Goal: Complete application form

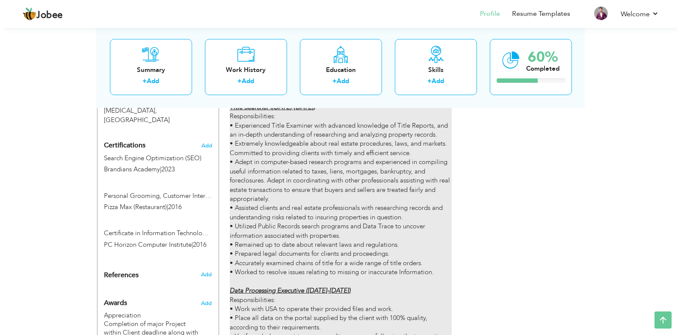
scroll to position [471, 0]
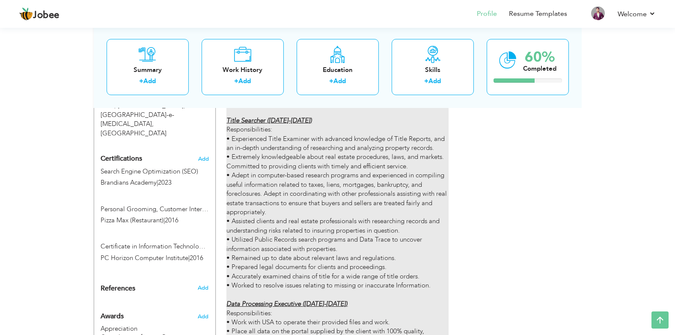
click at [338, 169] on div "Job Description at Systems Ltd.: Tax Consultant ([DATE] - [DATE]) Responsibilit…" at bounding box center [337, 272] width 222 height 568
type input "US Title Searcher & Tax Analyst"
type input "Systems Ltd"
type input "07/2019"
type input "01/2024"
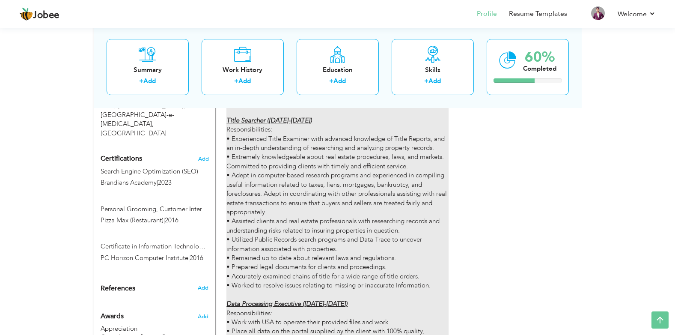
type input "[GEOGRAPHIC_DATA]"
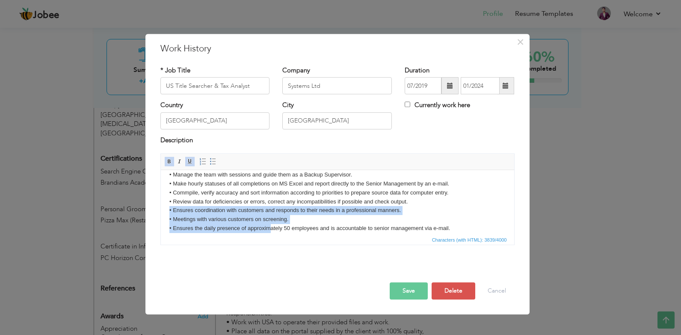
scroll to position [389, 0]
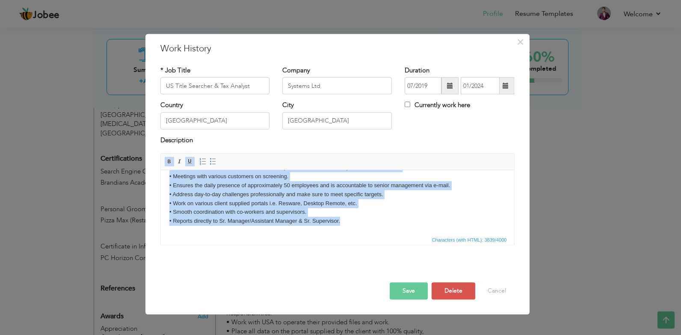
drag, startPoint x: 169, startPoint y: 210, endPoint x: 539, endPoint y: 252, distance: 373.3
click at [514, 234] on html "Job Description at Systems Ltd.: Tax Consultant ([DATE] - [DATE]) Responsibilit…" at bounding box center [336, 7] width 353 height 453
click at [190, 192] on body "Job Description at Systems Ltd.: Tax Consultant ([DATE] - [DATE]) Responsibilit…" at bounding box center [337, 8] width 336 height 436
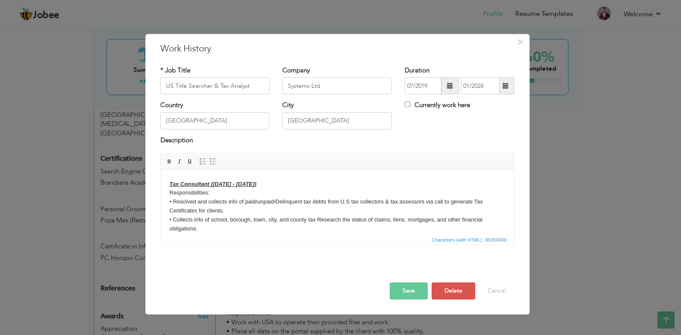
scroll to position [4, 0]
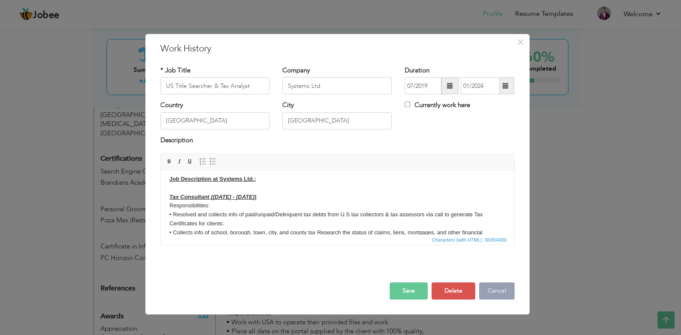
click at [499, 291] on button "Cancel" at bounding box center [497, 290] width 36 height 17
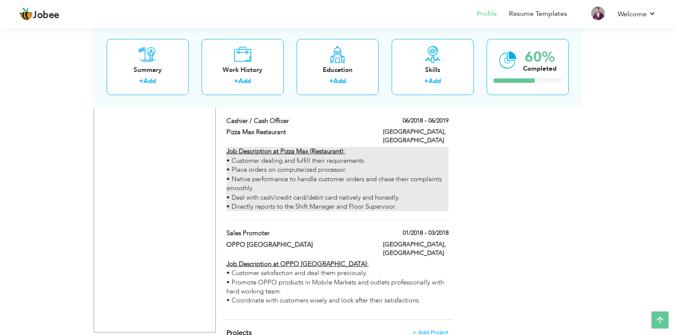
scroll to position [941, 0]
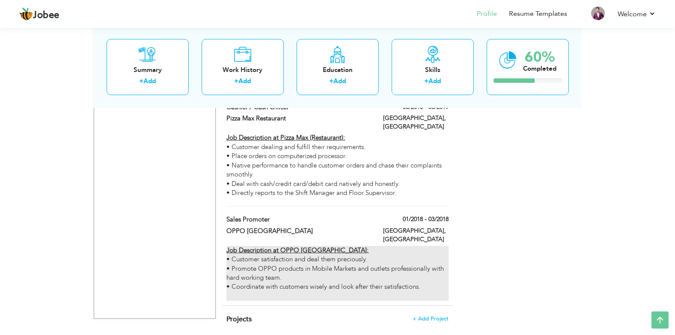
click at [338, 246] on div "Job Description at OPPO [GEOGRAPHIC_DATA]: • Customer satisfaction and deal the…" at bounding box center [337, 273] width 222 height 55
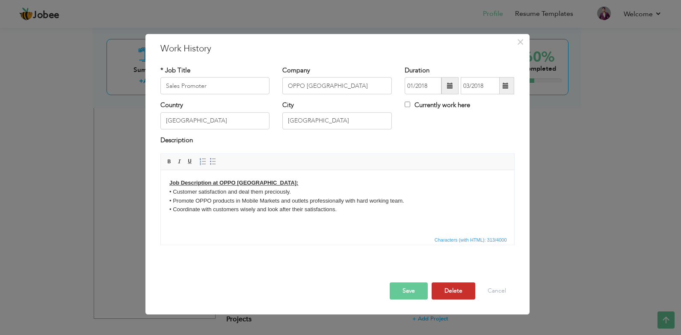
click at [455, 288] on button "Delete" at bounding box center [454, 290] width 44 height 17
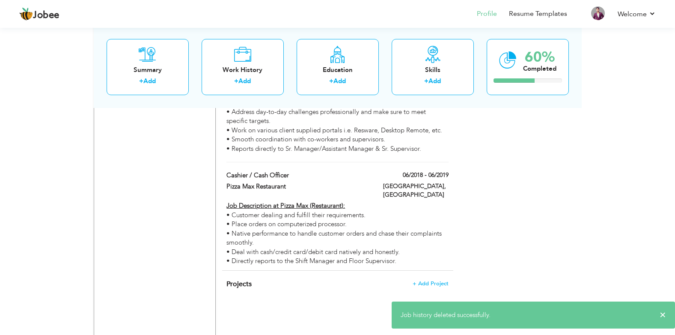
scroll to position [856, 0]
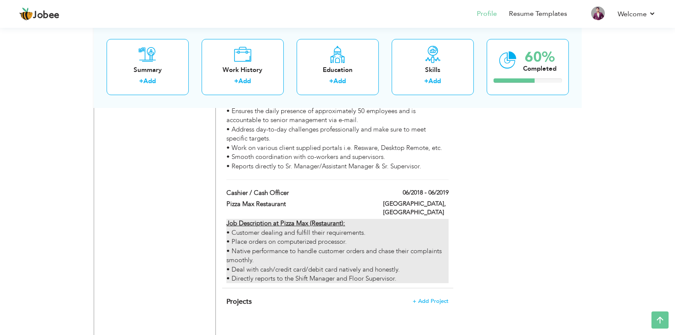
click at [317, 237] on div "• Place orders on computerized processor." at bounding box center [337, 241] width 222 height 9
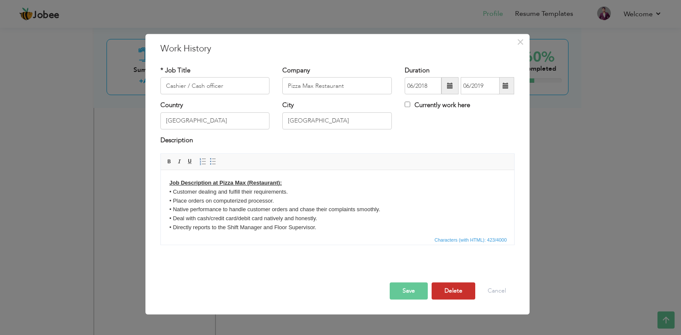
click at [458, 293] on button "Delete" at bounding box center [454, 290] width 44 height 17
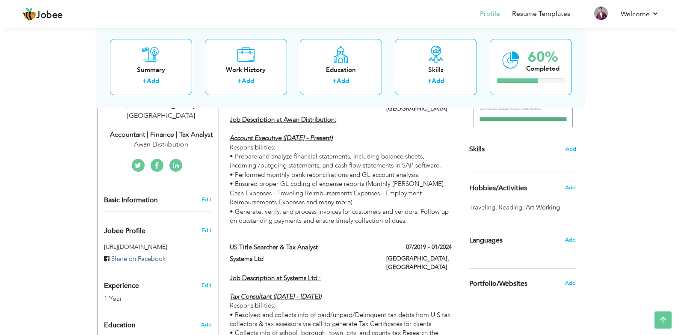
scroll to position [171, 0]
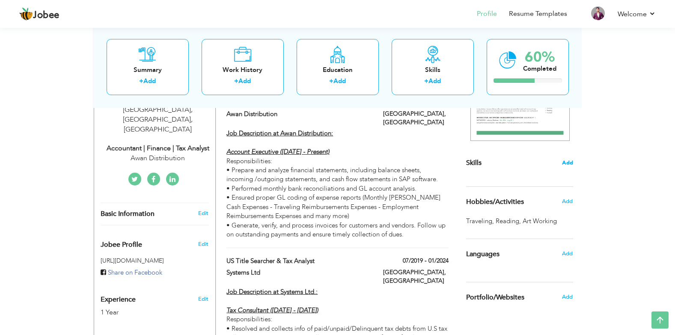
click at [569, 163] on span "Add" at bounding box center [567, 163] width 11 height 8
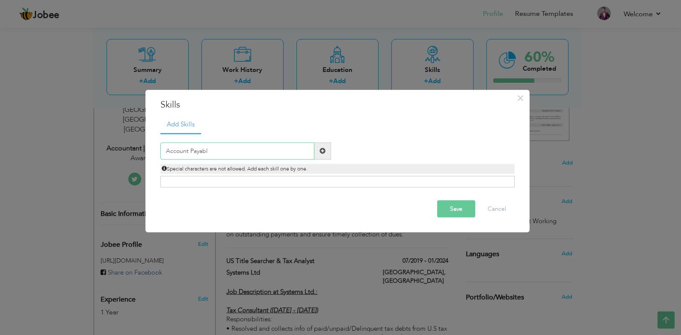
type input "Account Payable"
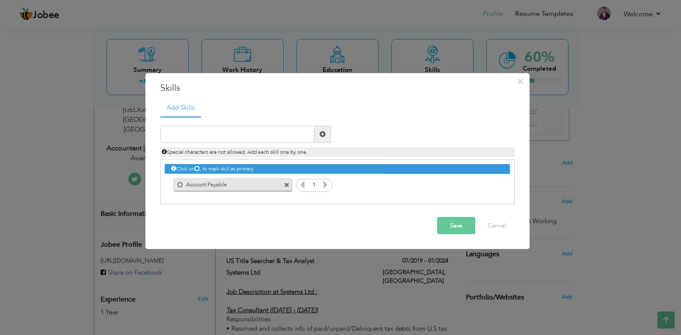
click at [324, 184] on icon at bounding box center [326, 184] width 8 height 8
click at [269, 137] on input "text" at bounding box center [237, 133] width 154 height 17
type input "Account Receivable"
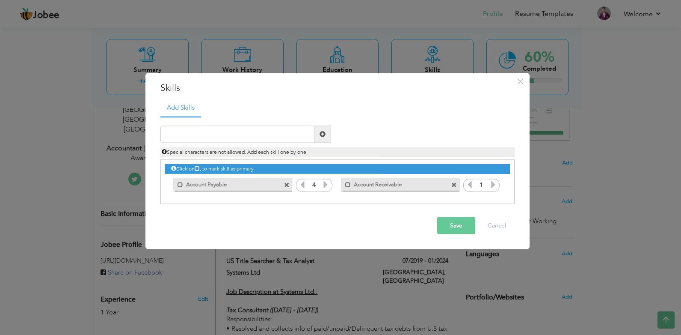
click at [494, 186] on icon at bounding box center [493, 184] width 8 height 8
click at [470, 184] on icon at bounding box center [470, 184] width 8 height 8
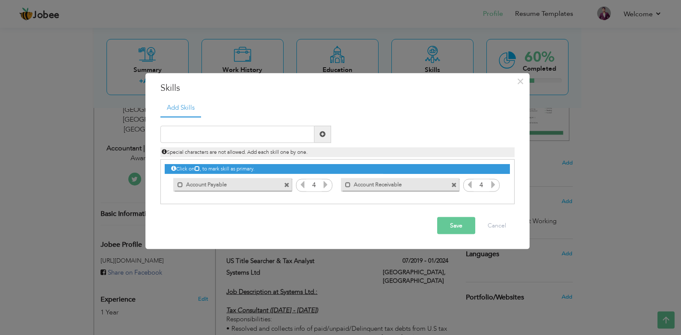
click at [233, 124] on div "Duplicate entry" at bounding box center [337, 160] width 354 height 88
click at [249, 138] on input "text" at bounding box center [237, 133] width 154 height 17
type input "Book Keeping"
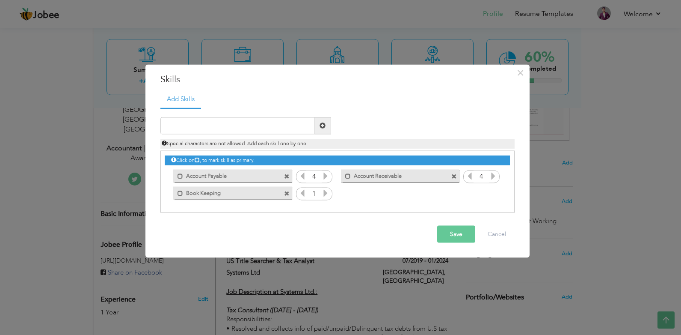
click at [323, 195] on icon at bounding box center [326, 193] width 8 height 8
click at [324, 195] on icon at bounding box center [326, 193] width 8 height 8
click at [280, 127] on input "text" at bounding box center [237, 125] width 154 height 17
drag, startPoint x: 72, startPoint y: 68, endPoint x: 149, endPoint y: 87, distance: 79.3
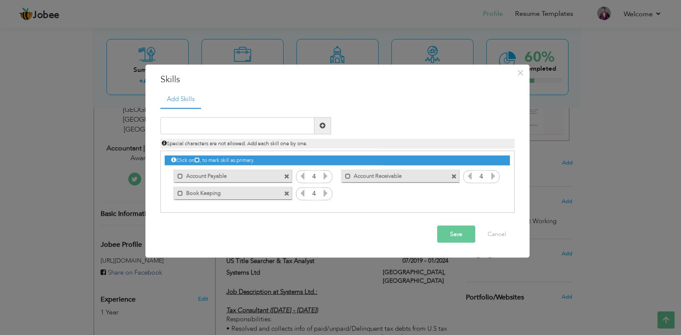
click at [72, 68] on div "× Skills Add Skills Duplicate entry Mark as primary skill. 1 1 1" at bounding box center [340, 167] width 681 height 335
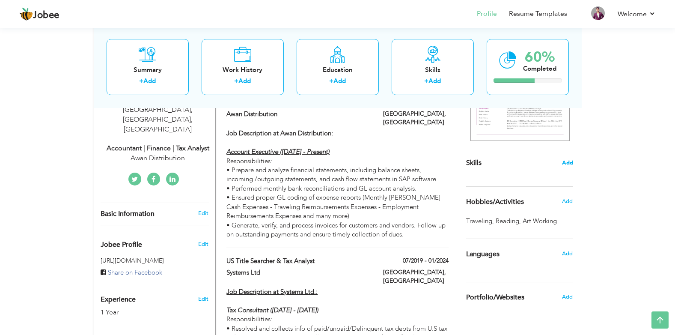
click at [563, 165] on span "Add" at bounding box center [567, 163] width 11 height 8
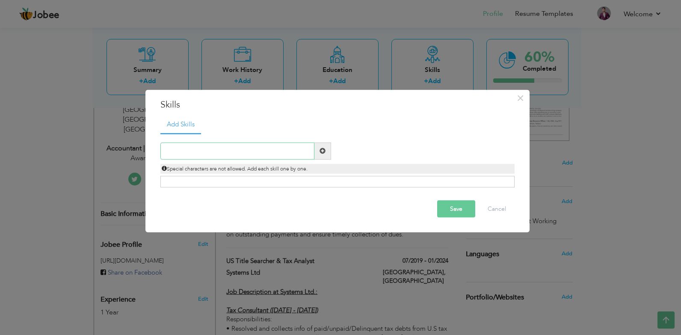
click at [235, 153] on input "text" at bounding box center [237, 150] width 154 height 17
type input "Accounts Payable"
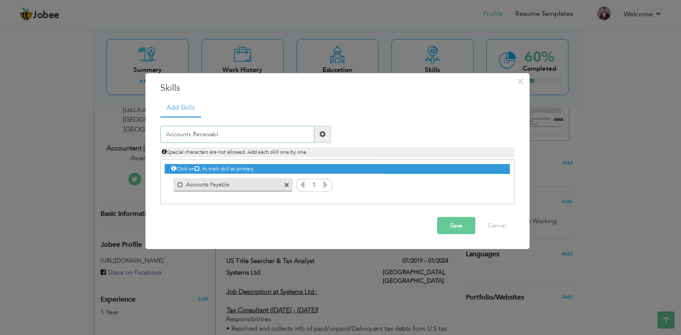
type input "Accounts Receivable"
type input "Book Keeping"
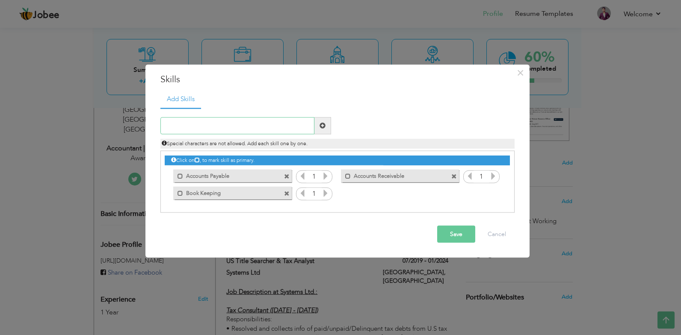
paste input "Financial Analysis and Reporting"
type input "Financial Analysis and Reporting"
